Goal: Task Accomplishment & Management: Use online tool/utility

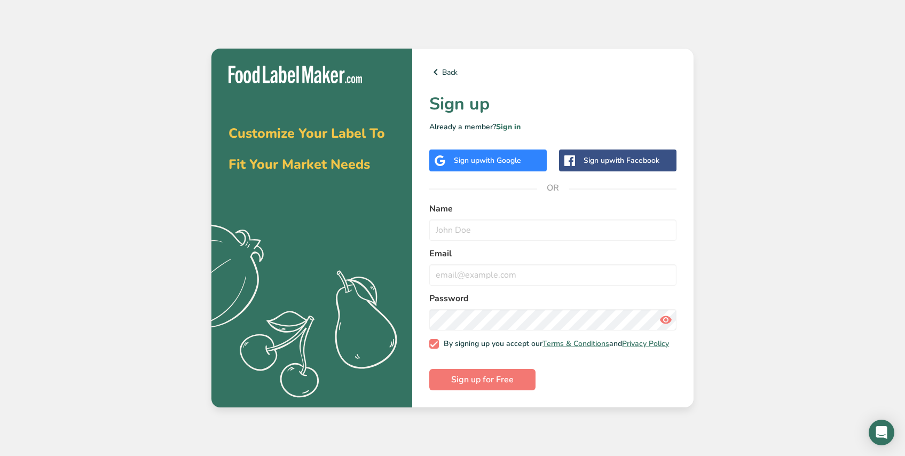
click at [501, 156] on span "with Google" at bounding box center [501, 160] width 42 height 10
click at [483, 161] on span "with Google" at bounding box center [501, 160] width 42 height 10
click at [478, 227] on input "text" at bounding box center [552, 229] width 247 height 21
type input "[PERSON_NAME]"
type input "[EMAIL_ADDRESS][DOMAIN_NAME]"
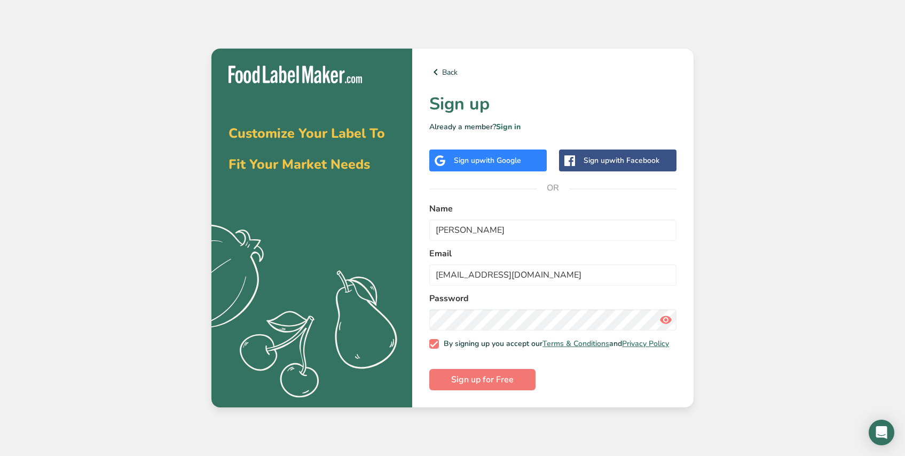
click at [665, 318] on icon at bounding box center [665, 319] width 13 height 19
click at [510, 386] on span "Sign up for Free" at bounding box center [482, 379] width 62 height 13
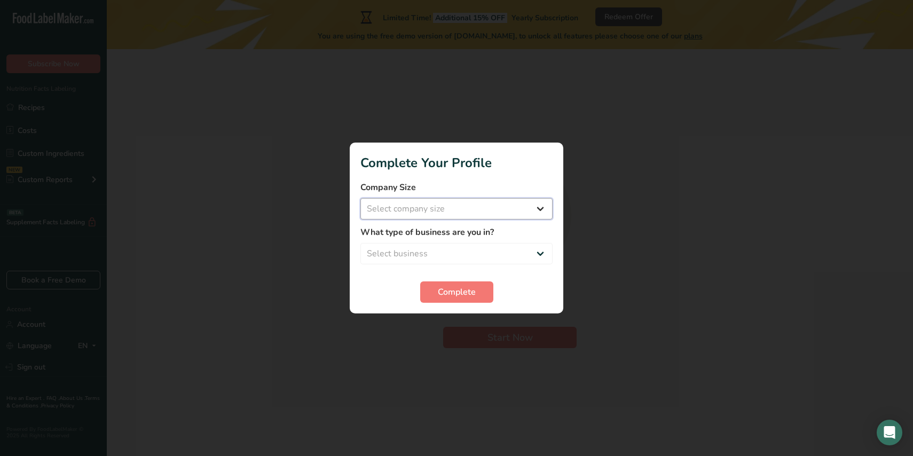
click at [462, 209] on select "Select company size Fewer than 10 Employees 10 to 50 Employees 51 to 500 Employ…" at bounding box center [456, 208] width 192 height 21
select select "1"
click at [460, 256] on select "Select business Packaged Food Manufacturer Restaurant & Cafe Bakery Meal Plans …" at bounding box center [456, 253] width 192 height 21
select select "8"
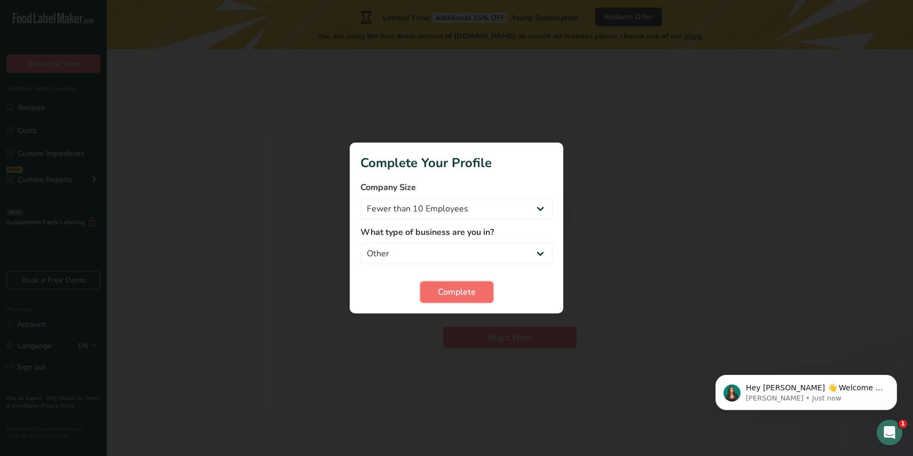
click at [454, 290] on span "Complete" at bounding box center [457, 292] width 38 height 13
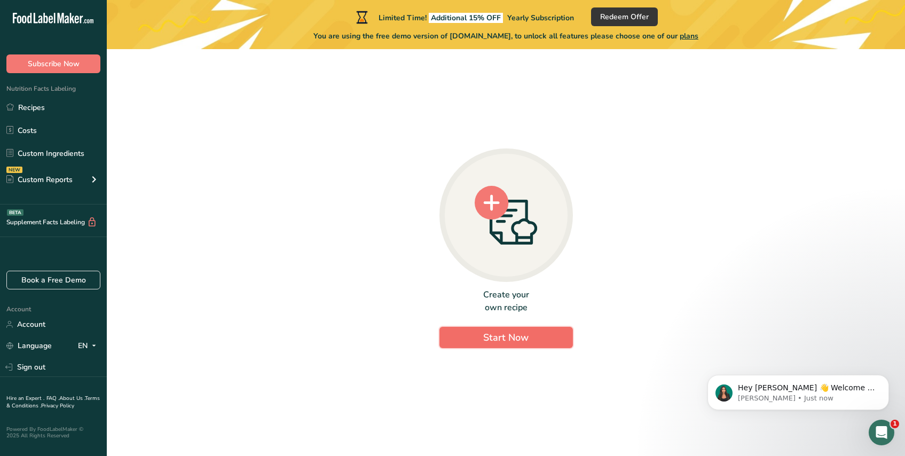
click at [493, 331] on span "Start Now" at bounding box center [505, 338] width 45 height 14
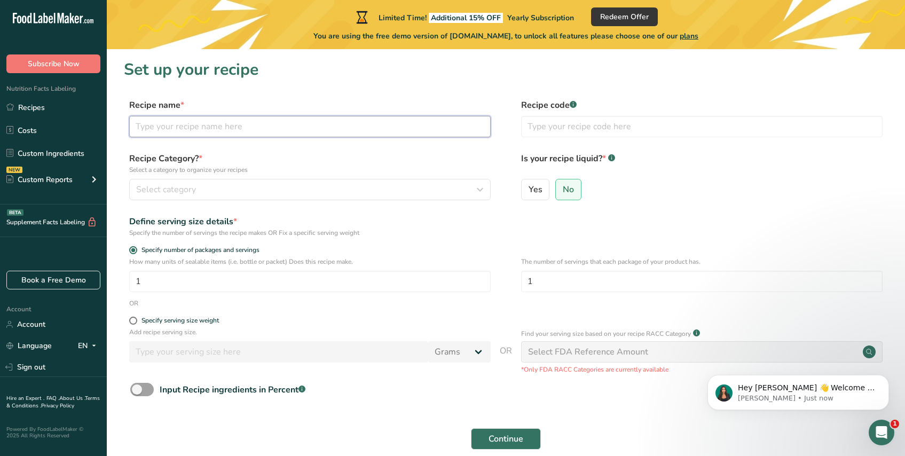
click at [261, 126] on input "text" at bounding box center [310, 126] width 362 height 21
click at [287, 197] on button "Select category" at bounding box center [310, 189] width 362 height 21
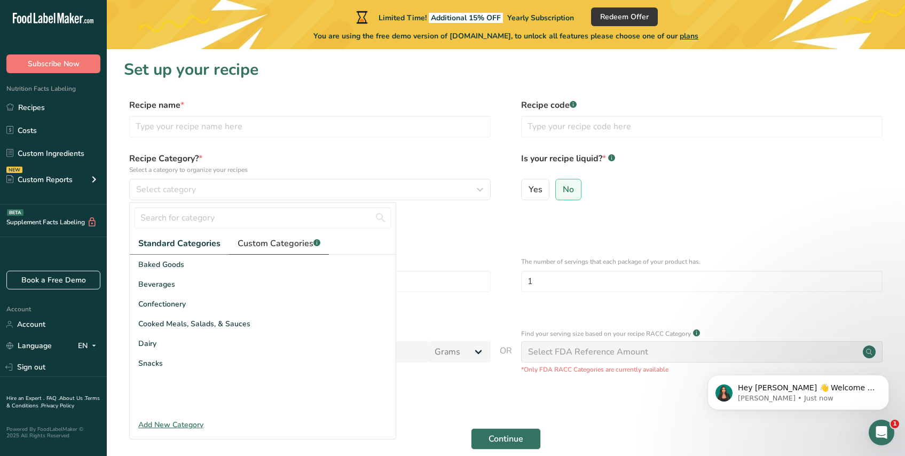
click at [305, 242] on span "Custom Categories .a-a{fill:#347362;}.b-a{fill:#fff;}" at bounding box center [279, 243] width 83 height 13
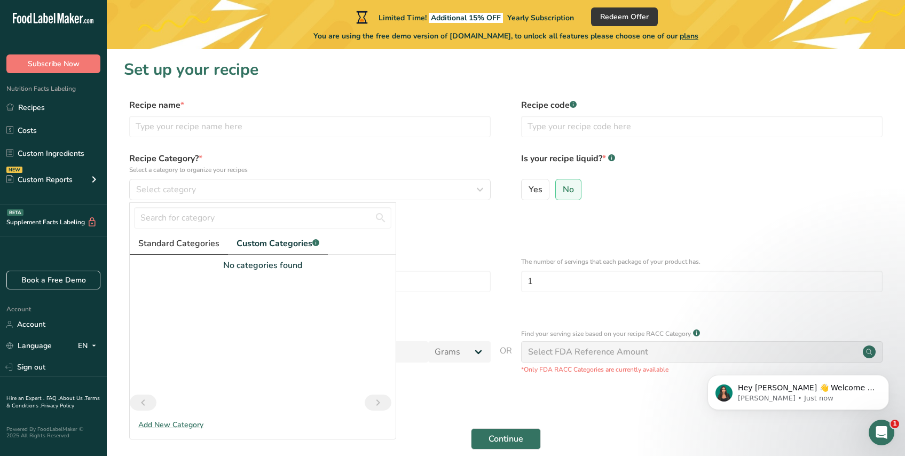
click at [197, 246] on span "Standard Categories" at bounding box center [178, 243] width 81 height 13
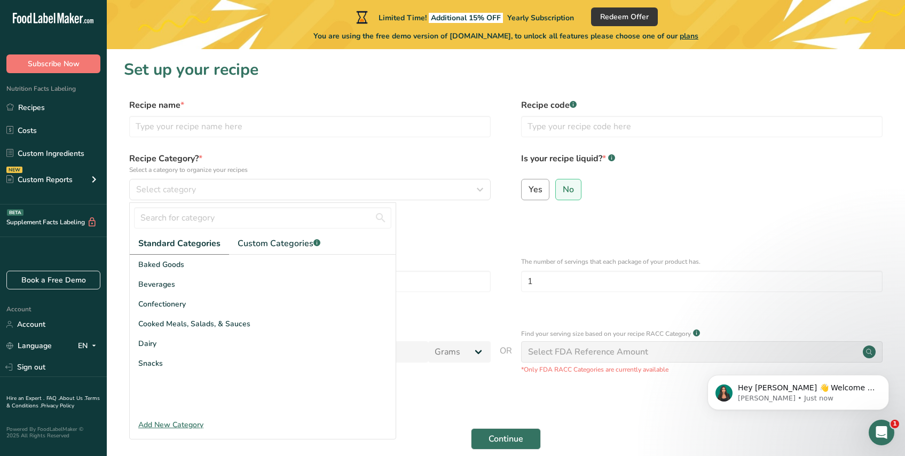
click at [538, 194] on span "Yes" at bounding box center [536, 189] width 14 height 11
click at [529, 193] on input "Yes" at bounding box center [525, 189] width 7 height 7
radio input "true"
radio input "false"
select select "22"
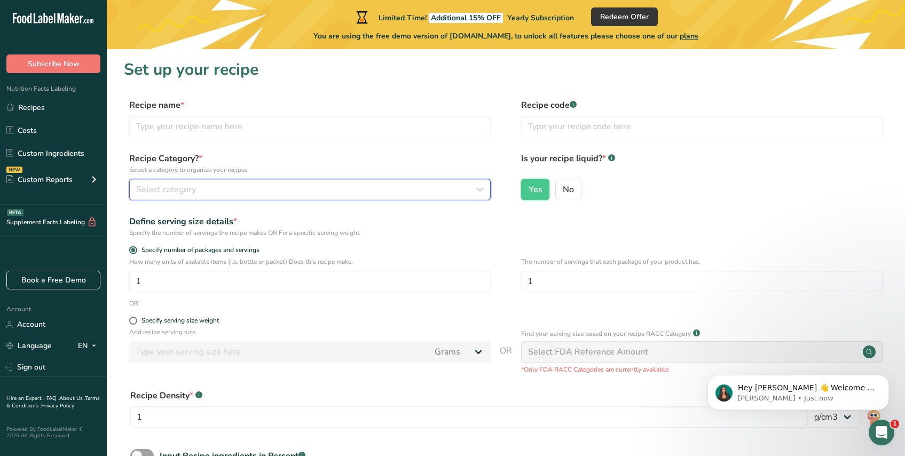
click at [317, 195] on div "Select category" at bounding box center [306, 189] width 341 height 13
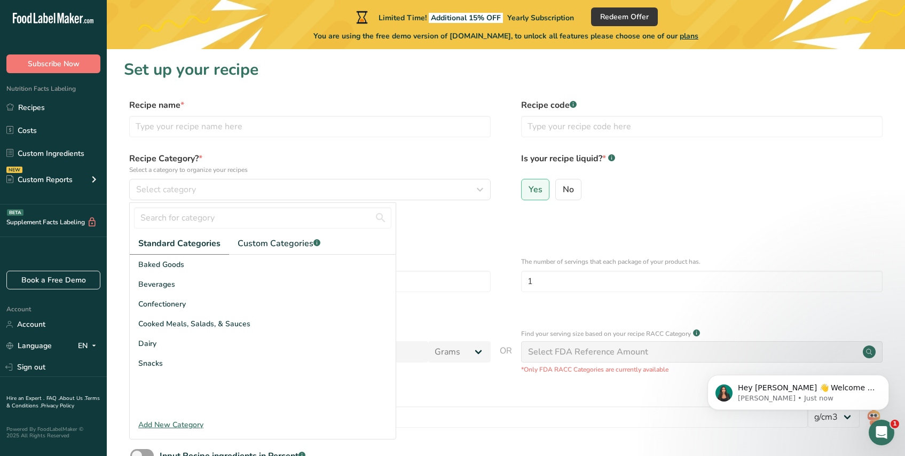
click at [187, 426] on div "Add New Category" at bounding box center [263, 424] width 266 height 11
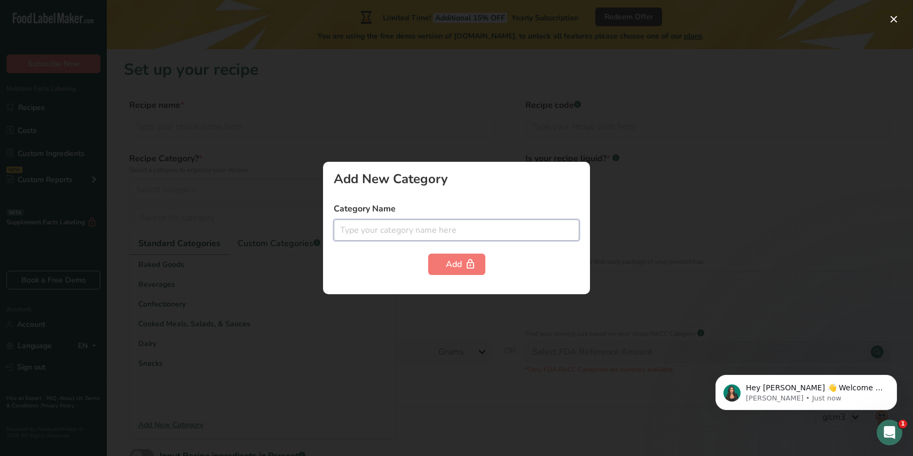
click at [398, 239] on input "text" at bounding box center [457, 229] width 246 height 21
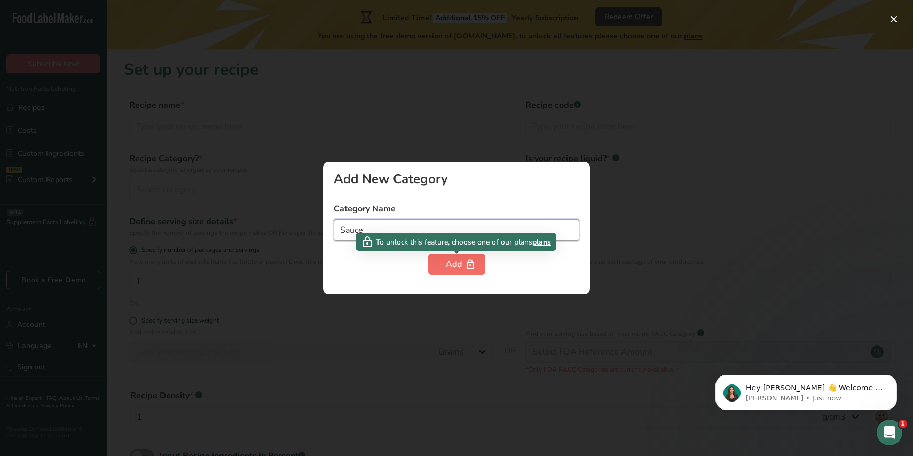
type input "Sauce"
click at [449, 264] on div "Add" at bounding box center [457, 264] width 22 height 13
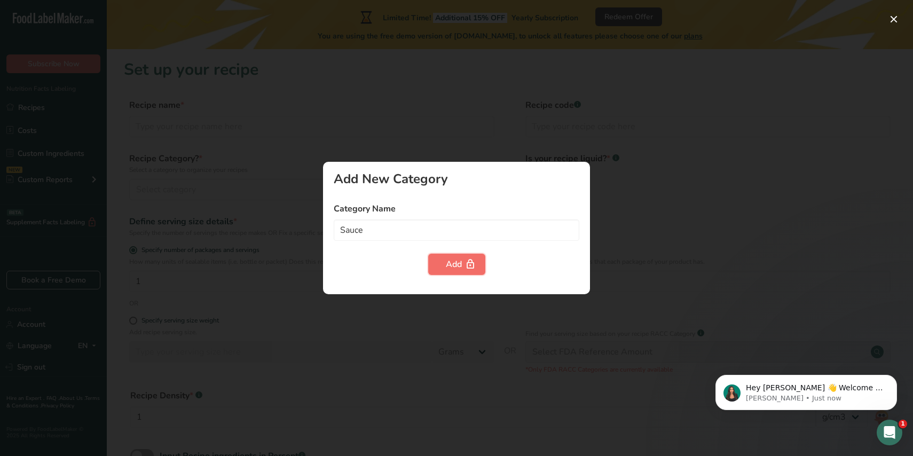
click at [452, 265] on div "Add" at bounding box center [457, 264] width 22 height 13
click at [425, 113] on div at bounding box center [456, 228] width 913 height 456
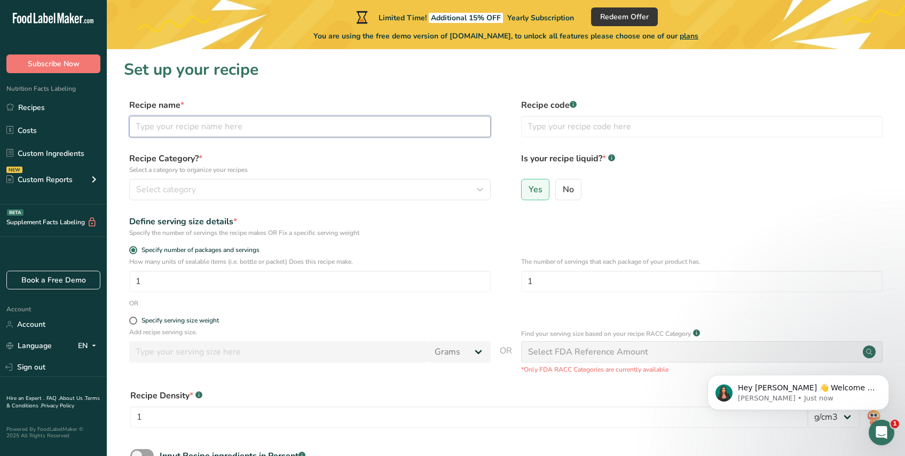
click at [268, 123] on input "text" at bounding box center [310, 126] width 362 height 21
type input "Dragon's Breath"
click at [230, 183] on div "Select category" at bounding box center [306, 189] width 341 height 13
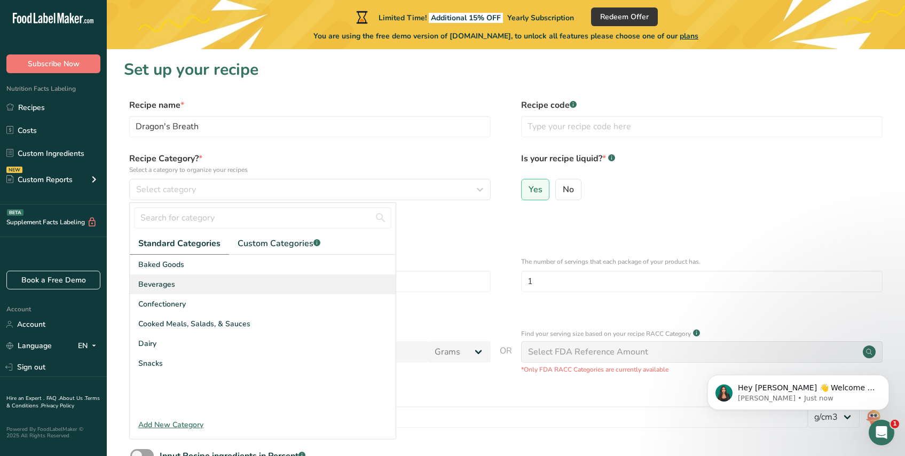
click at [183, 288] on div "Beverages" at bounding box center [263, 284] width 266 height 20
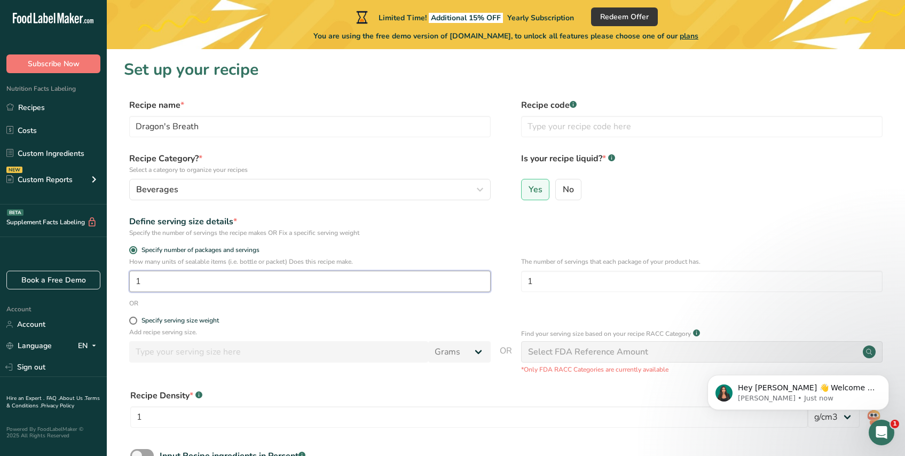
click at [270, 282] on input "1" at bounding box center [310, 281] width 362 height 21
type input "30"
click at [133, 318] on span at bounding box center [133, 321] width 8 height 8
click at [133, 318] on input "Specify serving size weight" at bounding box center [132, 320] width 7 height 7
radio input "true"
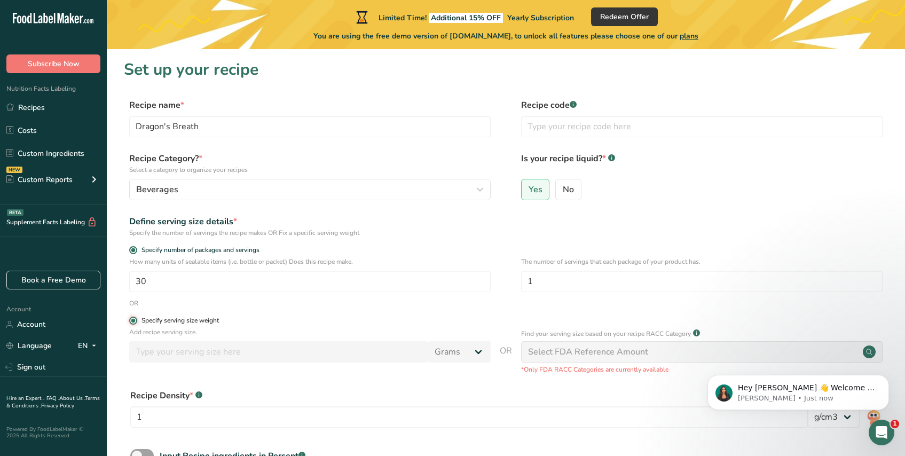
radio input "false"
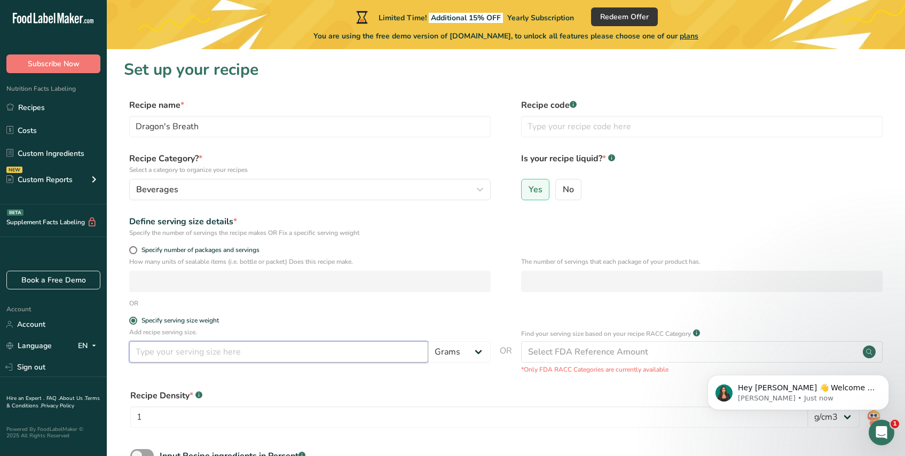
click at [146, 352] on input "number" at bounding box center [278, 351] width 299 height 21
type input "5"
click at [471, 354] on select "Grams kg mg mcg lb oz l mL fl oz tbsp tsp cup qt gallon" at bounding box center [459, 351] width 62 height 21
select select "17"
click at [356, 314] on form "Recipe name * Dragon's Breath Recipe code .a-a{fill:#347362;}.b-a{fill:#fff;} R…" at bounding box center [506, 310] width 764 height 423
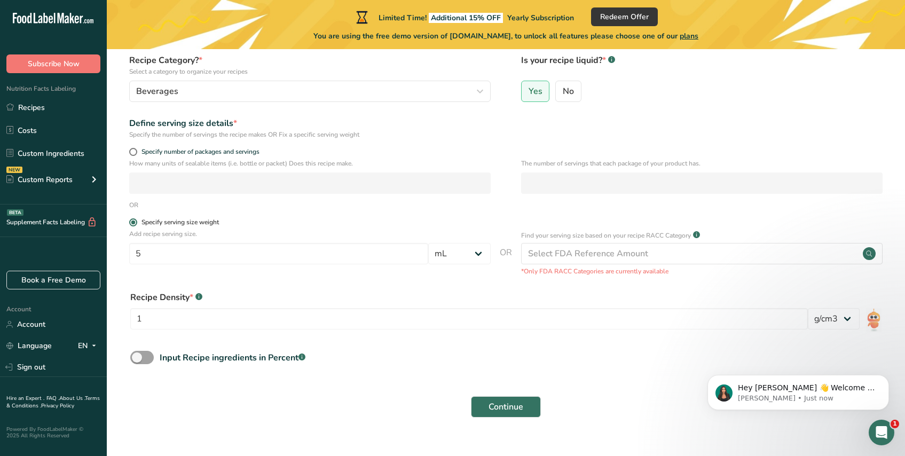
scroll to position [100, 0]
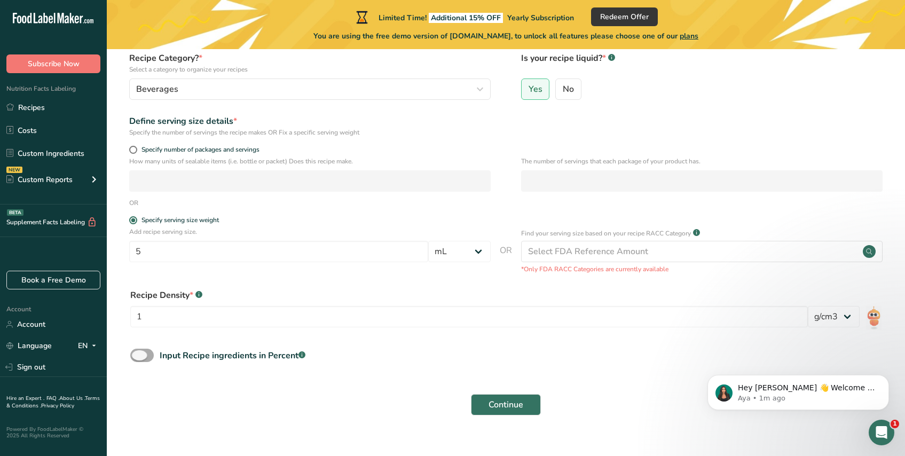
click at [138, 355] on span at bounding box center [141, 355] width 23 height 13
click at [137, 355] on input "Input Recipe ingredients in Percent .a-a{fill:#347362;}.b-a{fill:#fff;}" at bounding box center [133, 355] width 7 height 7
checkbox input "true"
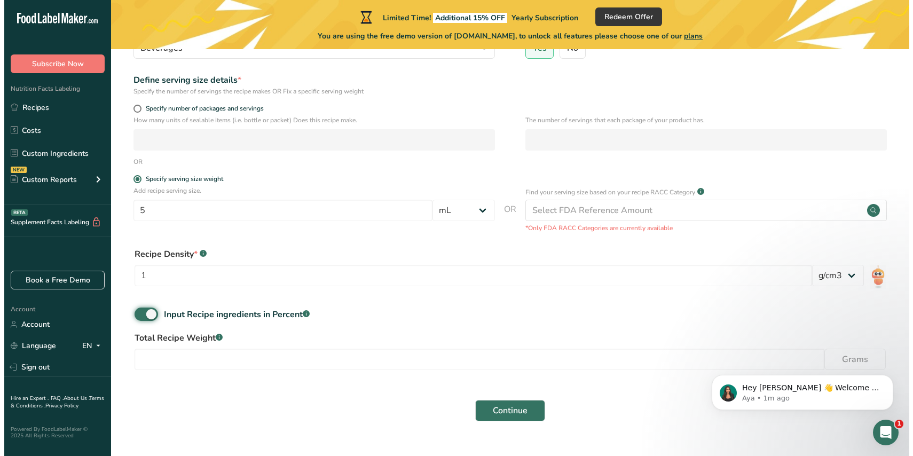
scroll to position [164, 0]
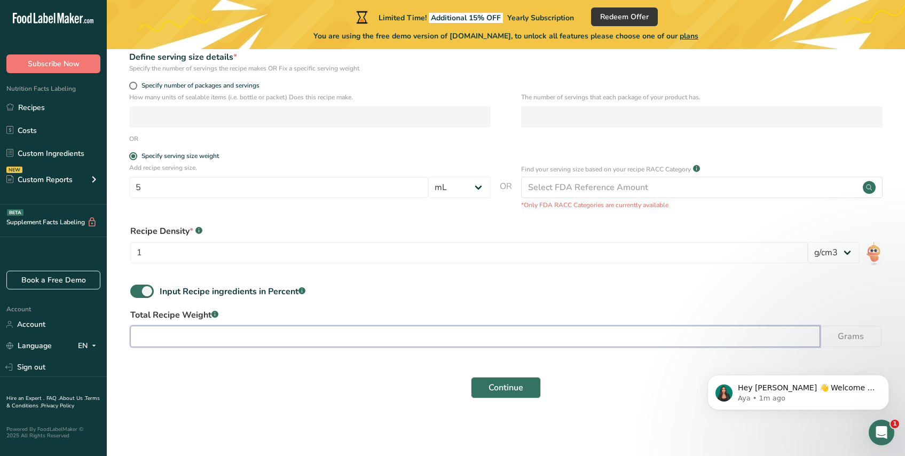
click at [307, 334] on input "number" at bounding box center [475, 336] width 690 height 21
type input "8"
type input "226"
click at [630, 191] on div "Select FDA Reference Amount" at bounding box center [588, 187] width 120 height 13
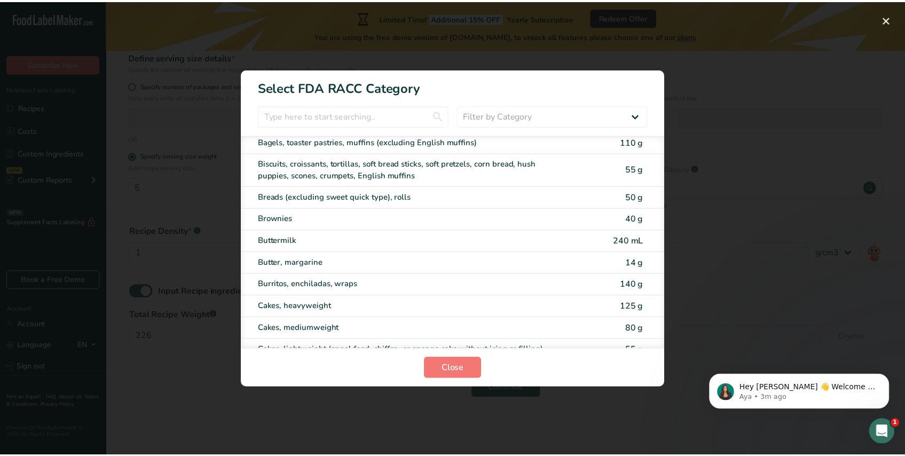
scroll to position [0, 0]
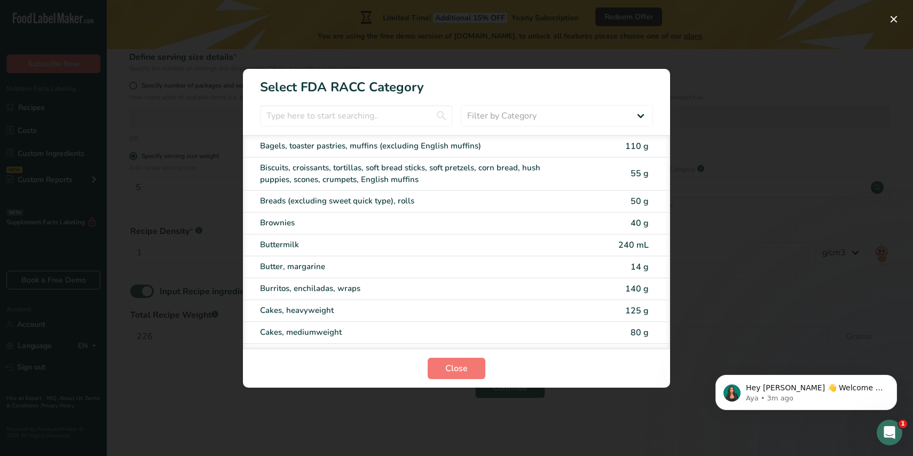
click at [650, 90] on h1 "Select FDA RACC Category" at bounding box center [456, 83] width 427 height 28
click at [464, 374] on span "Close" at bounding box center [456, 368] width 22 height 13
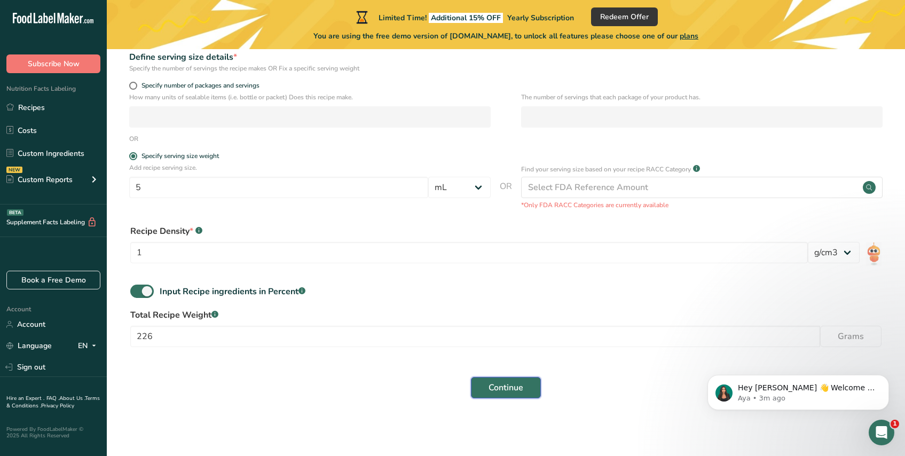
click at [507, 387] on span "Continue" at bounding box center [506, 387] width 35 height 13
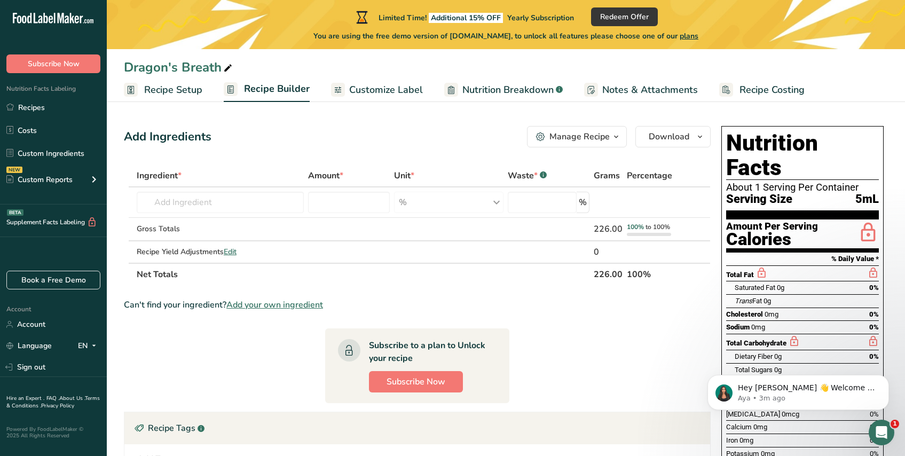
click at [517, 89] on span "Nutrition Breakdown" at bounding box center [507, 90] width 91 height 14
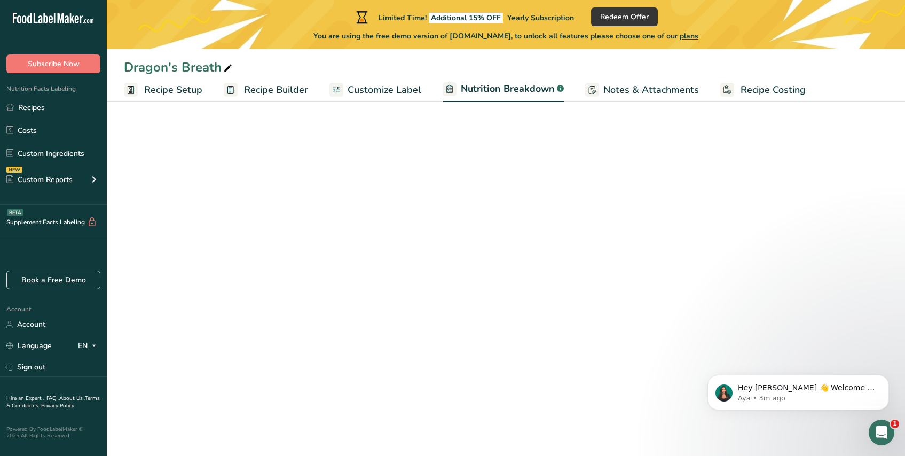
select select "Calories"
